Goal: Register for event/course

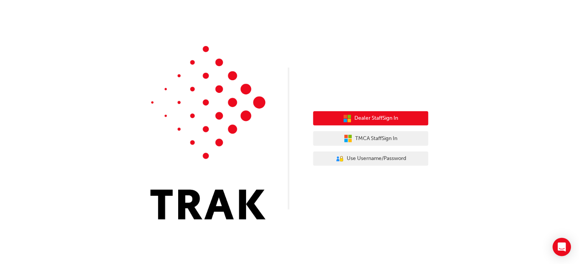
click at [342, 117] on button "Dealer Staff Sign In" at bounding box center [370, 118] width 115 height 15
click at [331, 118] on button "Dealer Staff Sign In" at bounding box center [370, 118] width 115 height 15
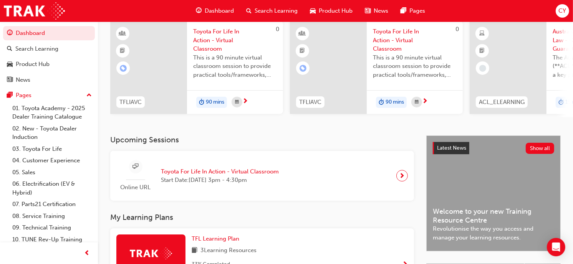
scroll to position [97, 0]
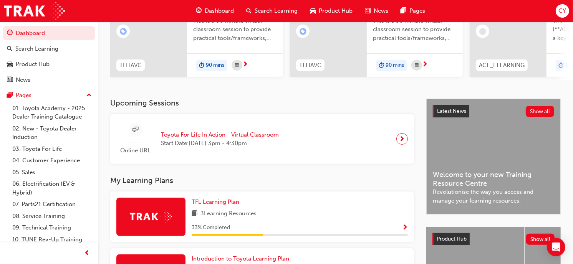
click at [402, 140] on span "next-icon" at bounding box center [402, 139] width 6 height 11
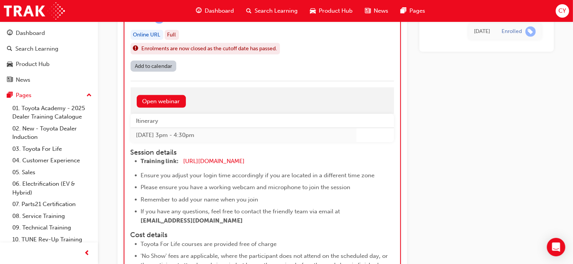
scroll to position [873, 0]
click at [215, 160] on span "https://zoom.us/j/5450758959" at bounding box center [214, 162] width 61 height 7
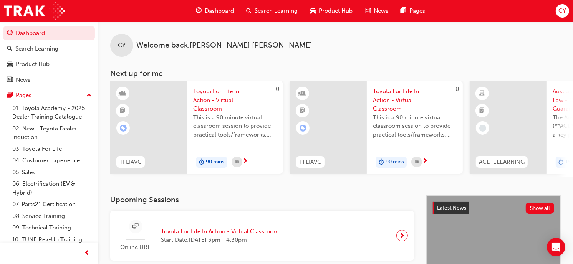
click at [179, 232] on span "Toyota For Life In Action - Virtual Classroom" at bounding box center [220, 231] width 118 height 9
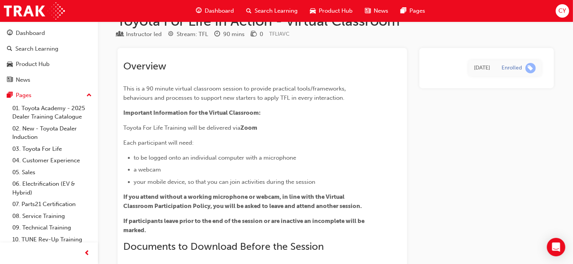
scroll to position [21, 0]
